Goal: Information Seeking & Learning: Learn about a topic

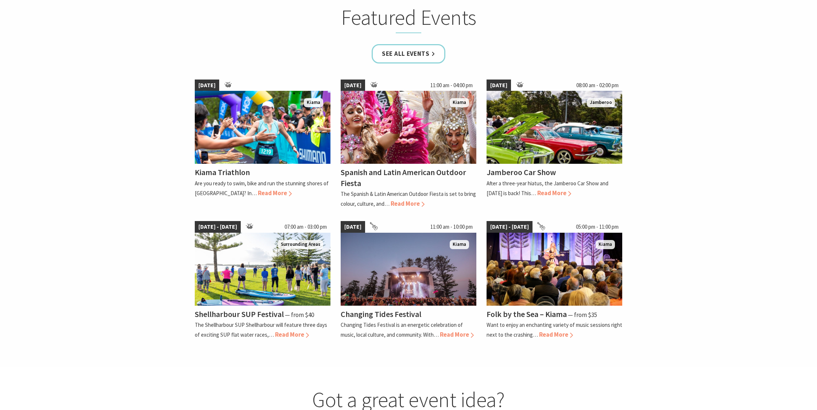
scroll to position [532, 0]
click at [357, 177] on h4 "Spanish and Latin American Outdoor Fiesta" at bounding box center [403, 177] width 125 height 21
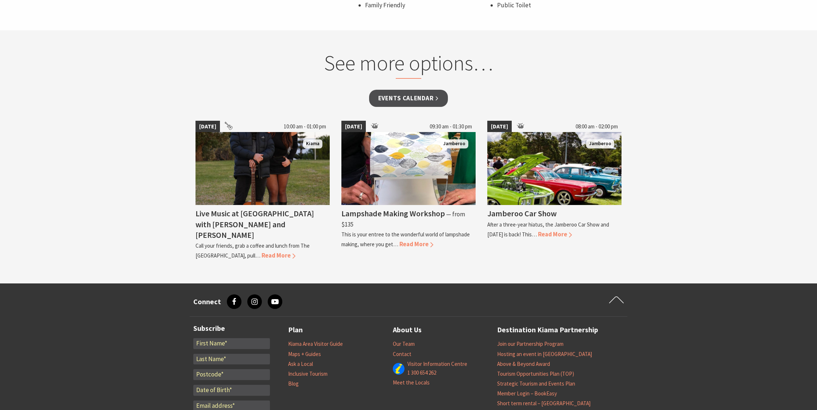
scroll to position [546, 0]
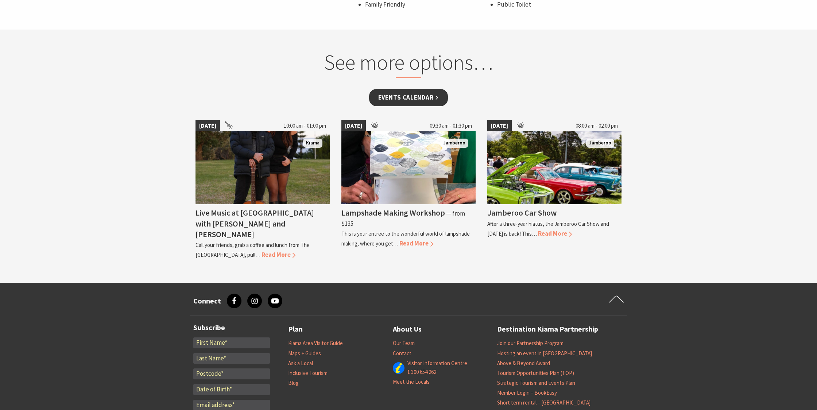
click at [414, 100] on link "Events Calendar" at bounding box center [408, 97] width 79 height 17
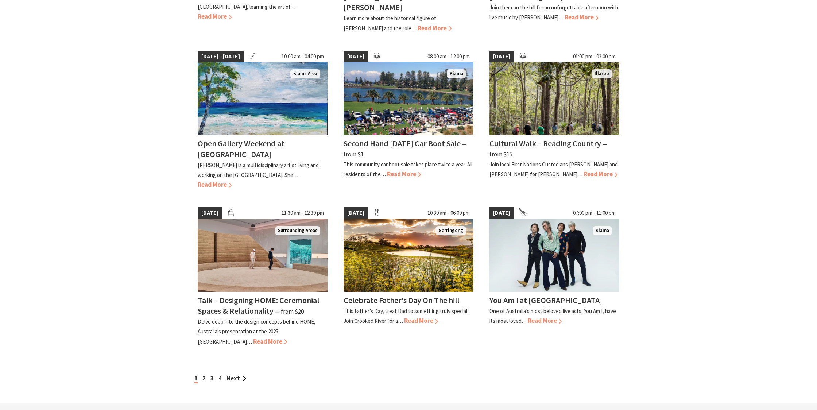
scroll to position [505, 0]
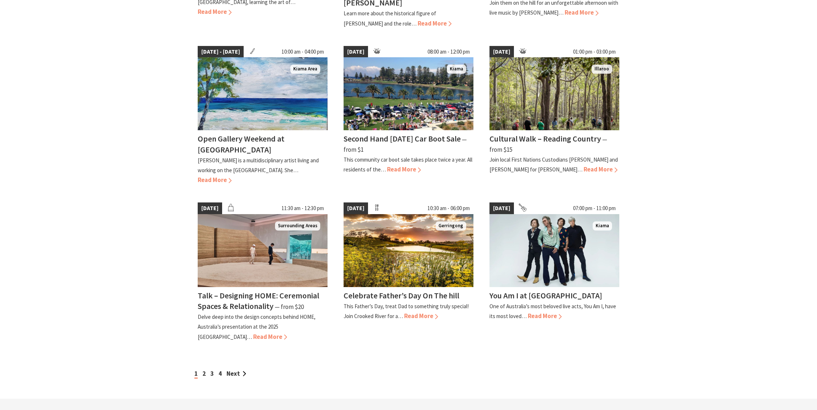
click at [414, 100] on img at bounding box center [409, 93] width 130 height 73
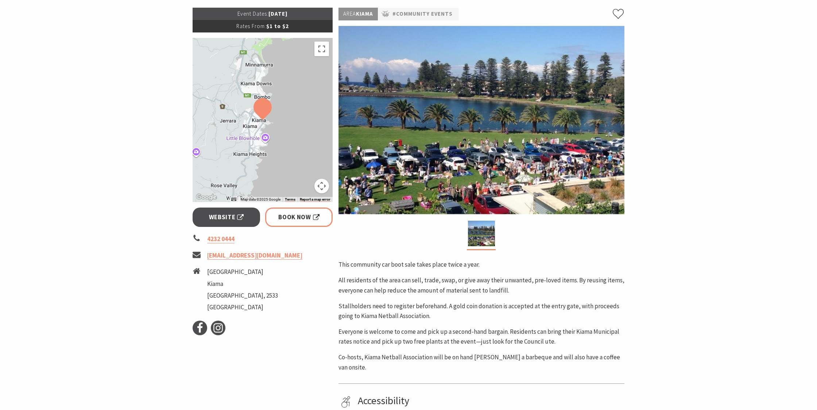
scroll to position [111, 0]
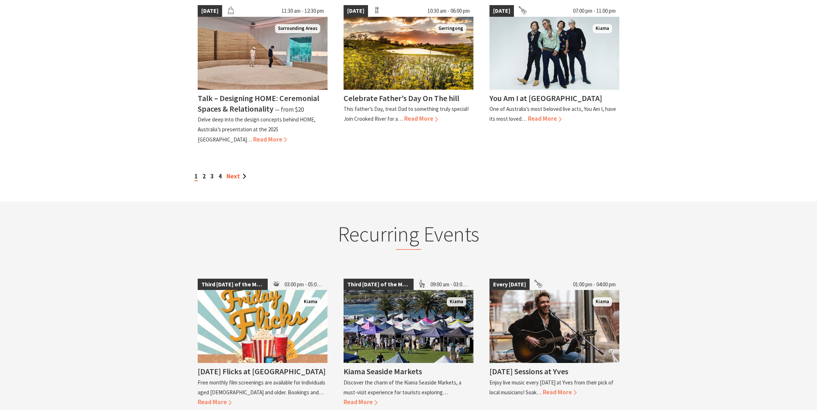
scroll to position [707, 0]
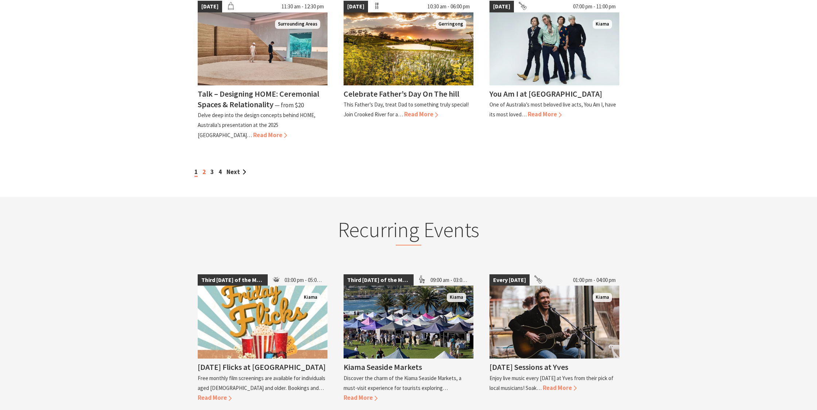
click at [205, 168] on link "2" at bounding box center [203, 172] width 3 height 8
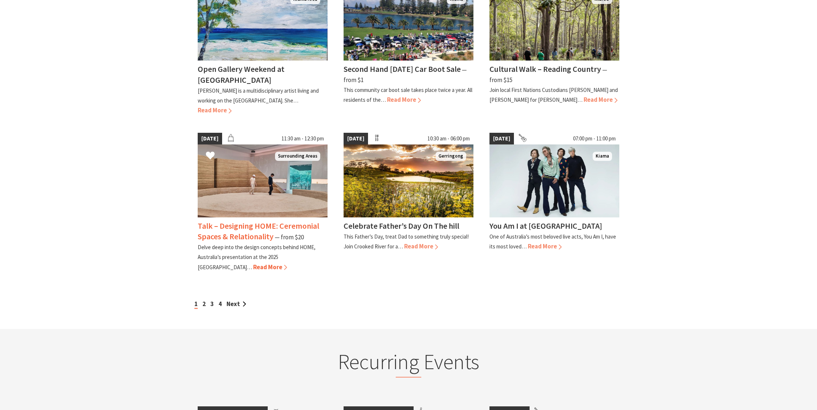
scroll to position [574, 0]
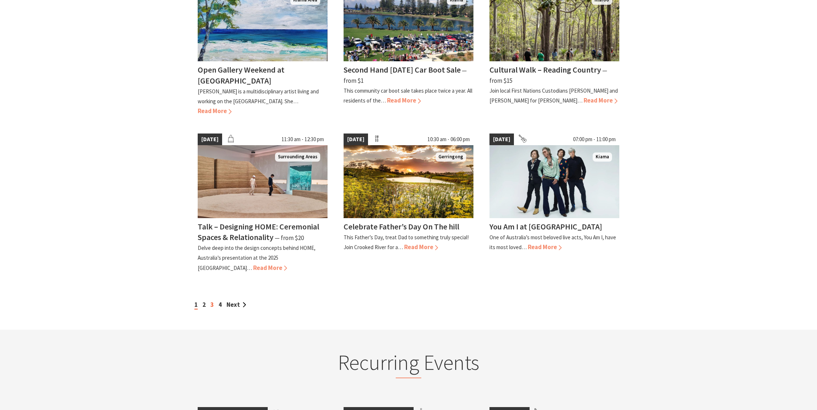
click at [211, 301] on link "3" at bounding box center [211, 305] width 3 height 8
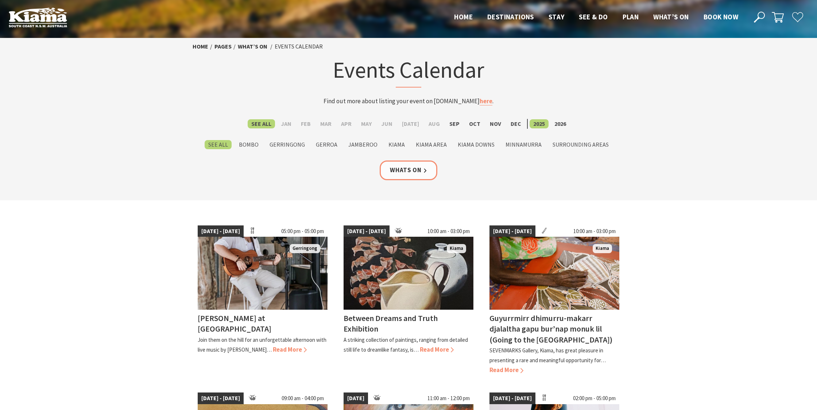
click at [57, 26] on img at bounding box center [38, 17] width 58 height 20
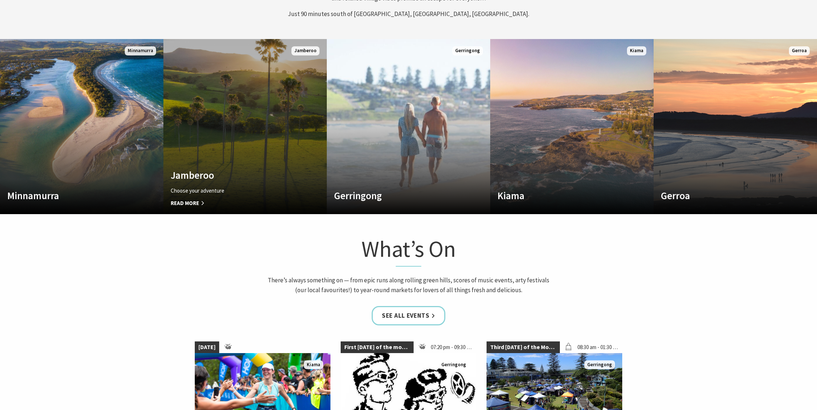
scroll to position [443, 0]
